Goal: Task Accomplishment & Management: Manage account settings

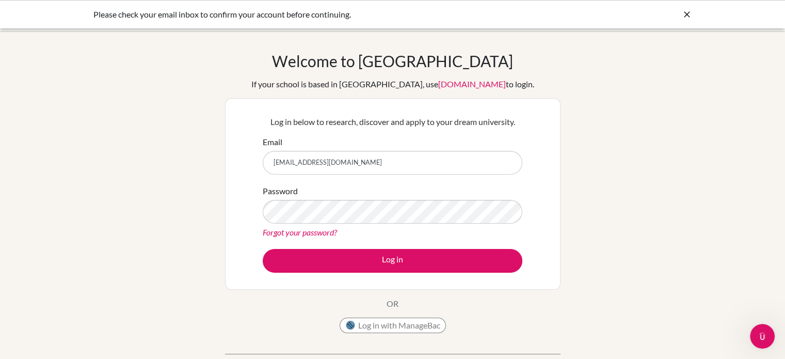
click at [366, 282] on div "Log in below to research, discover and apply to your dream university. Email am…" at bounding box center [392, 193] width 335 height 191
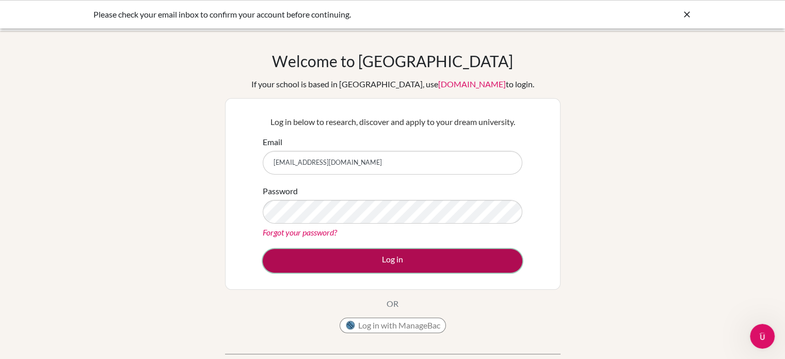
click at [351, 260] on button "Log in" at bounding box center [393, 261] width 260 height 24
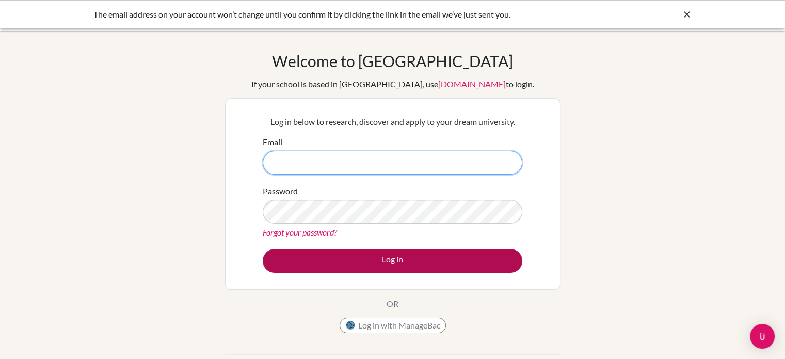
type input "[EMAIL_ADDRESS][DOMAIN_NAME]"
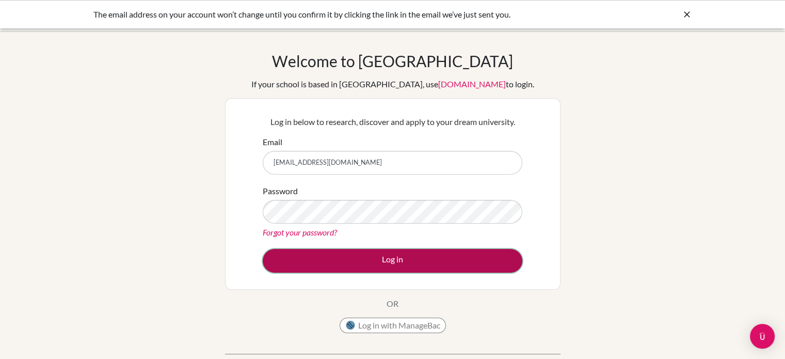
click at [347, 270] on button "Log in" at bounding box center [393, 261] width 260 height 24
